Goal: Information Seeking & Learning: Learn about a topic

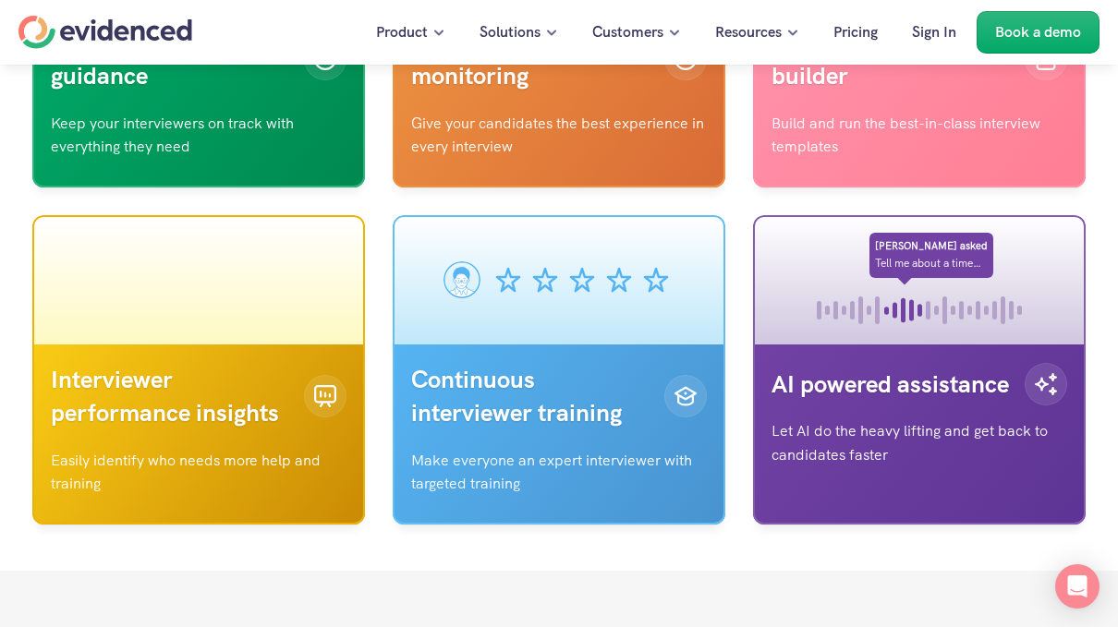
scroll to position [6047, 0]
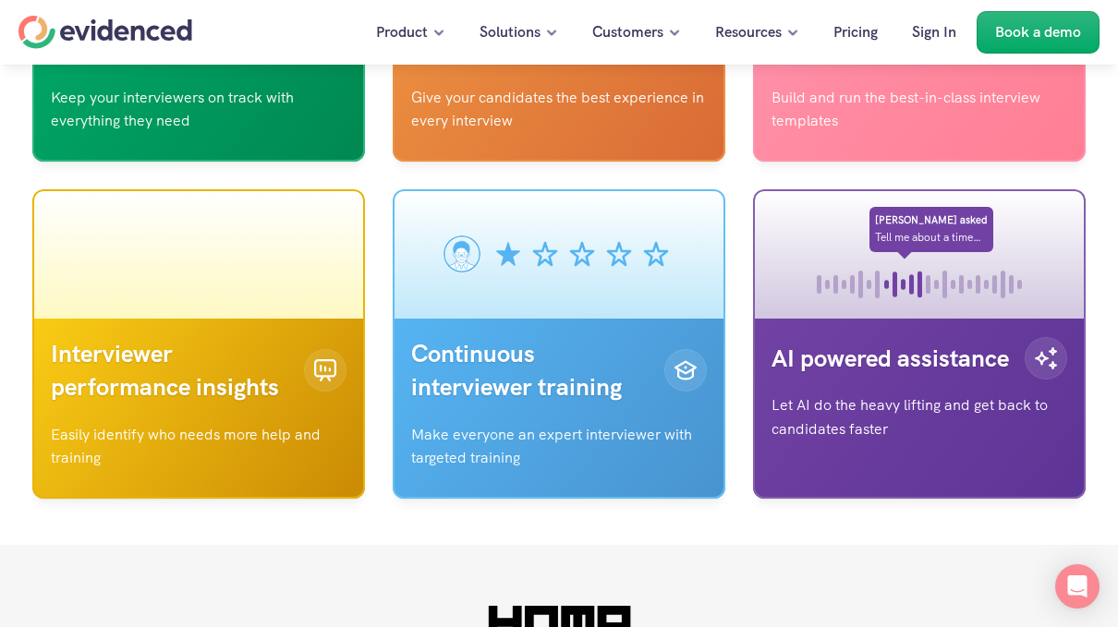
scroll to position [6043, 0]
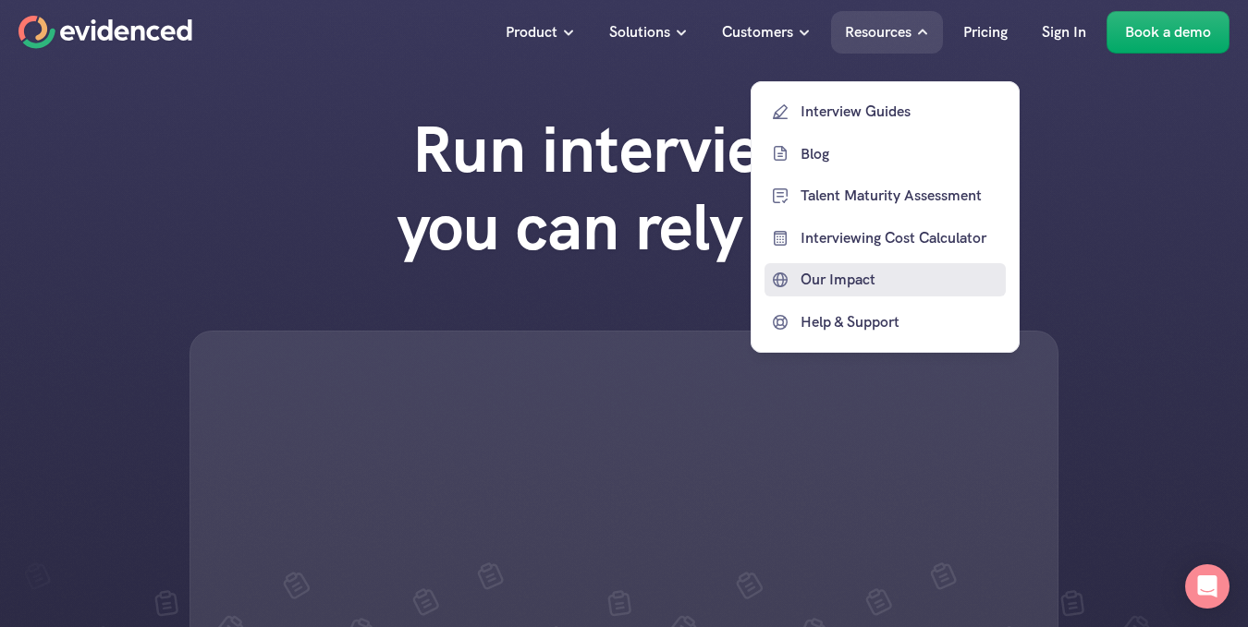
click at [857, 278] on p "Our Impact" at bounding box center [900, 280] width 201 height 24
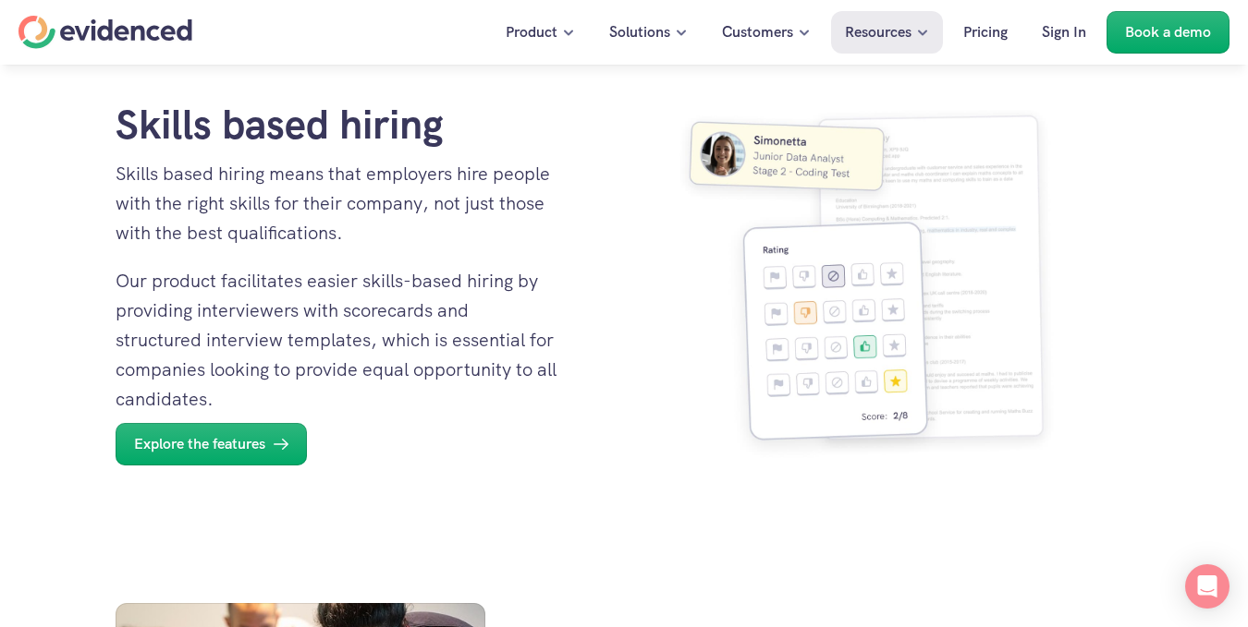
scroll to position [1309, 0]
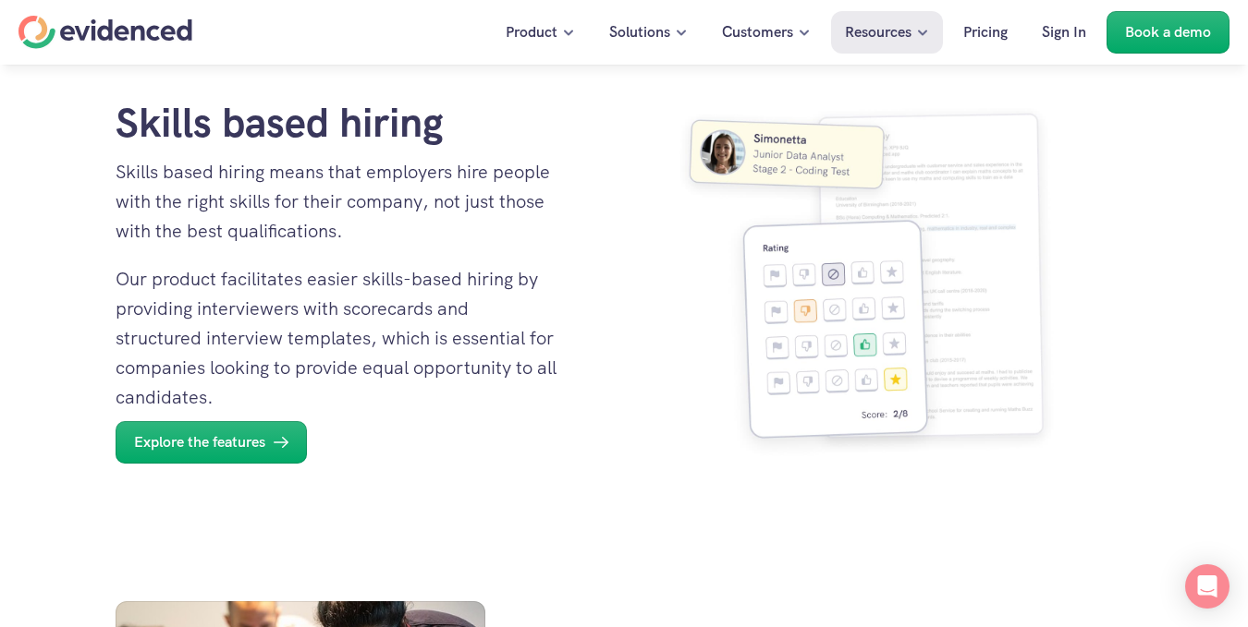
click at [738, 27] on p "Customers" at bounding box center [757, 32] width 71 height 24
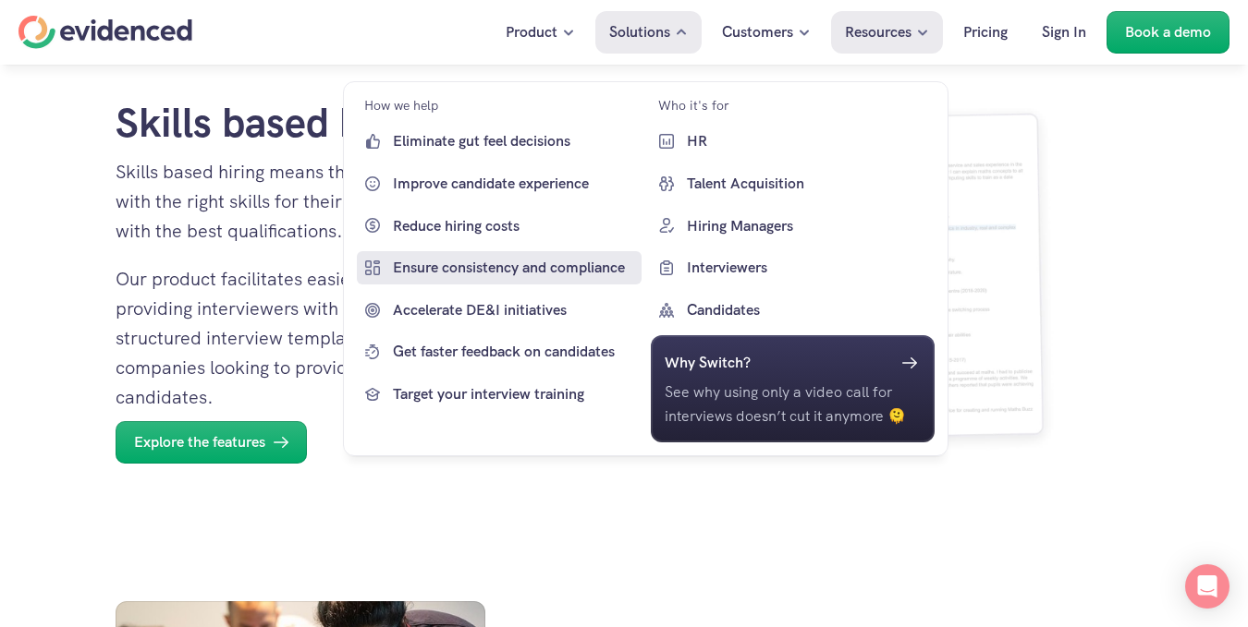
click at [490, 259] on p "Ensure consistency and compliance" at bounding box center [515, 268] width 244 height 24
